Goal: Information Seeking & Learning: Learn about a topic

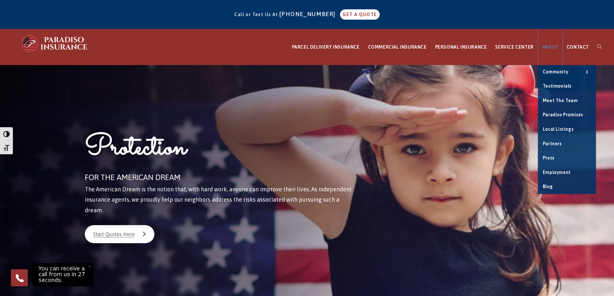
click at [553, 46] on span "ABOUT" at bounding box center [550, 46] width 16 height 5
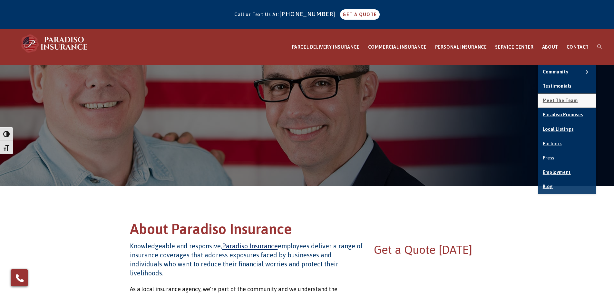
click at [558, 101] on span "Meet the Team" at bounding box center [560, 100] width 35 height 5
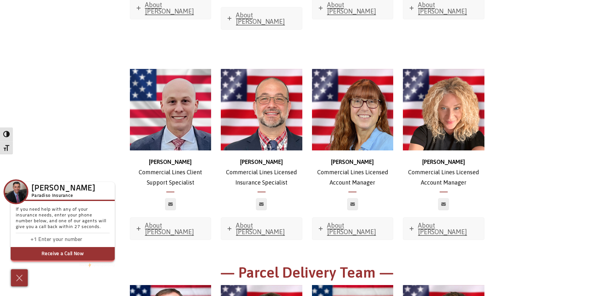
scroll to position [741, 0]
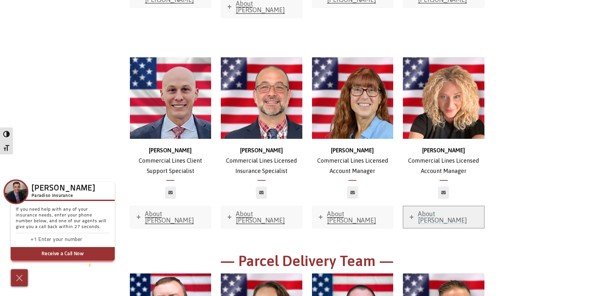
click at [434, 210] on span "About Sabrina" at bounding box center [442, 217] width 49 height 14
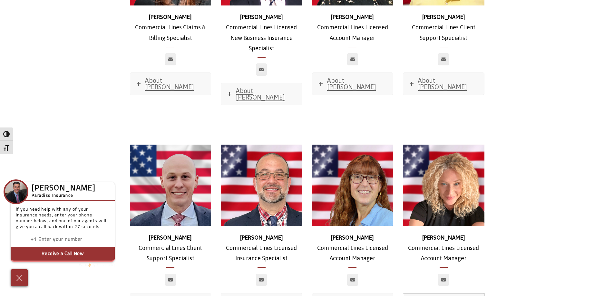
scroll to position [580, 0]
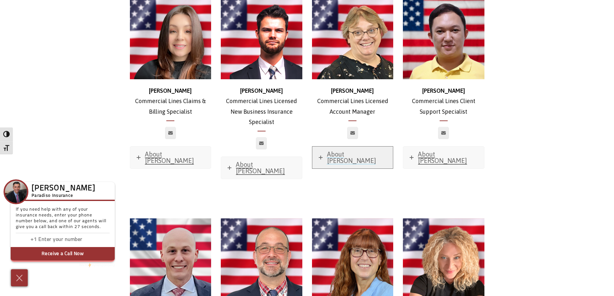
click at [348, 150] on span "About Robyn" at bounding box center [351, 157] width 49 height 14
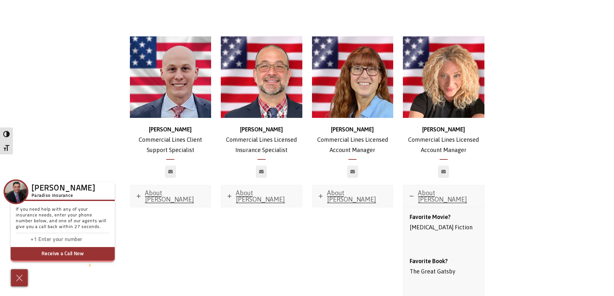
scroll to position [1031, 0]
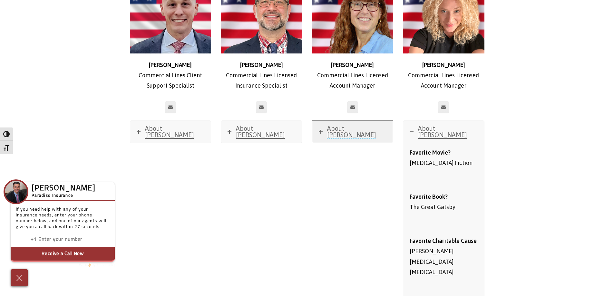
click at [339, 125] on span "About Carrie" at bounding box center [351, 132] width 49 height 14
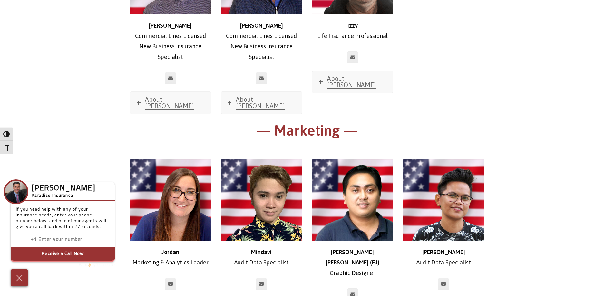
scroll to position [3412, 0]
